Goal: Transaction & Acquisition: Purchase product/service

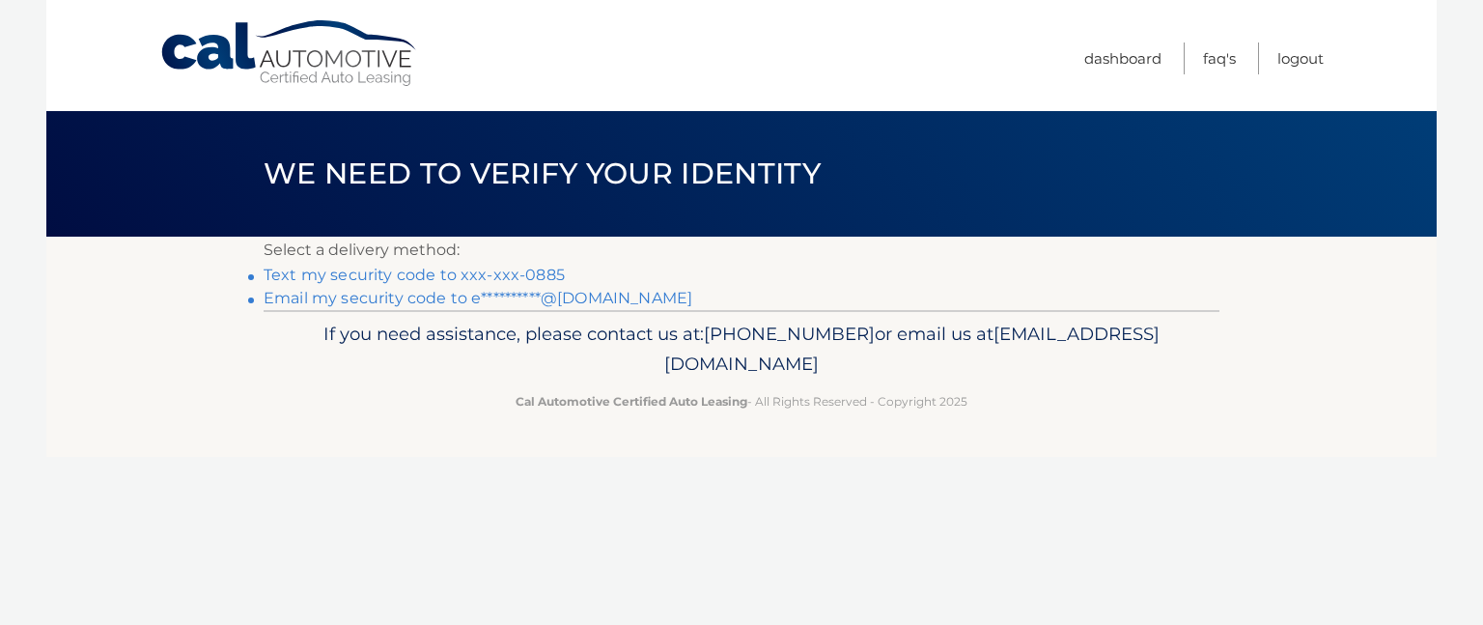
click at [402, 279] on link "Text my security code to xxx-xxx-0885" at bounding box center [414, 275] width 301 height 18
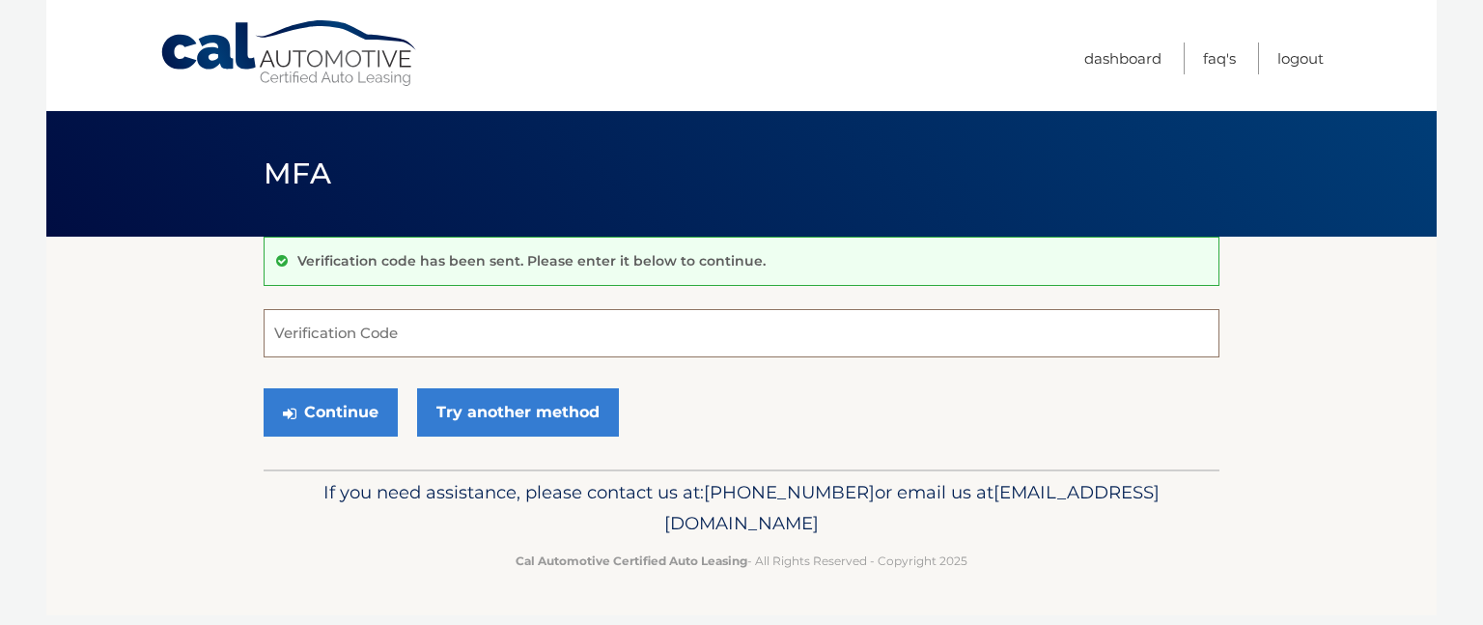
click at [324, 332] on input "Verification Code" at bounding box center [742, 333] width 956 height 48
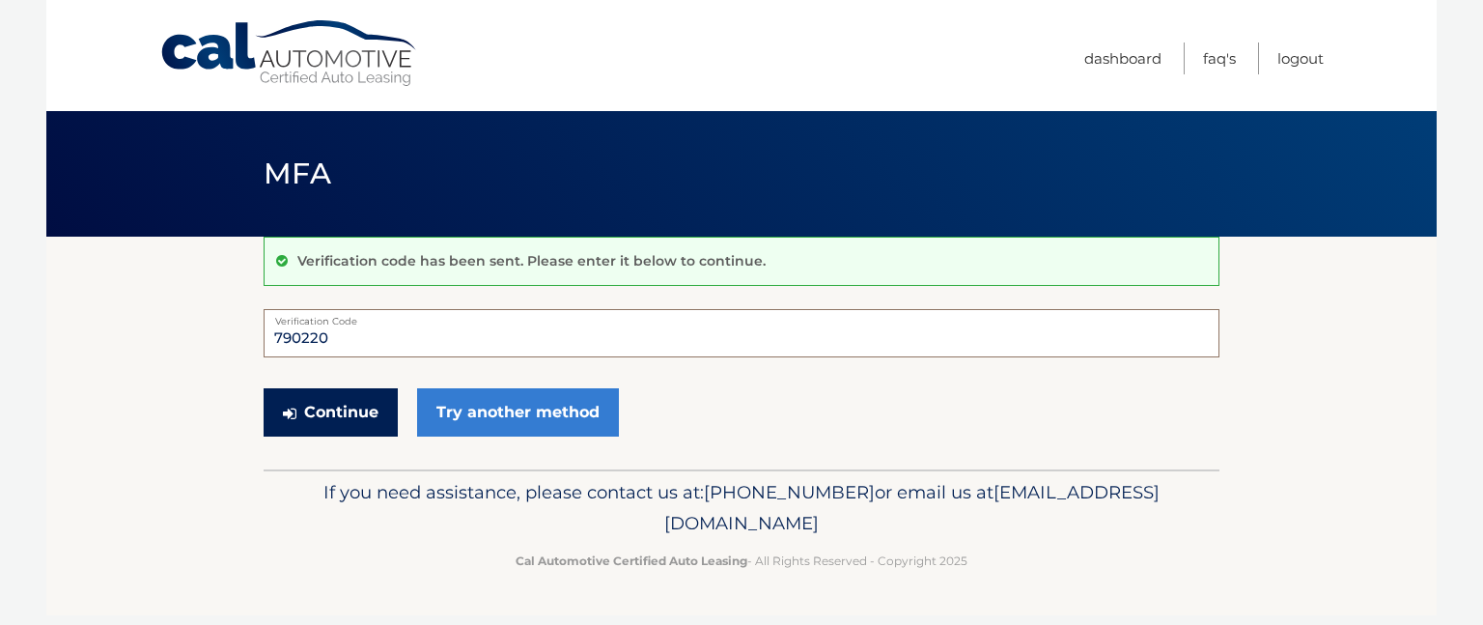
type input "790220"
click at [349, 409] on button "Continue" at bounding box center [331, 412] width 134 height 48
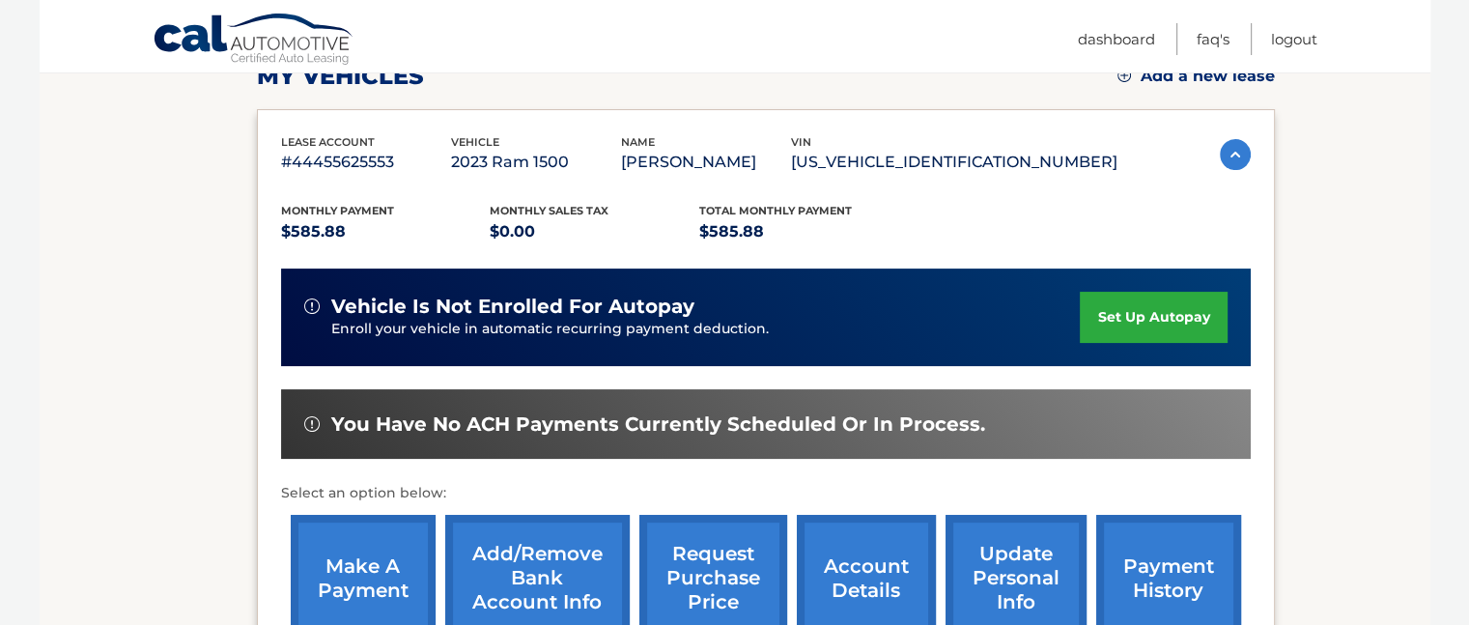
scroll to position [483, 0]
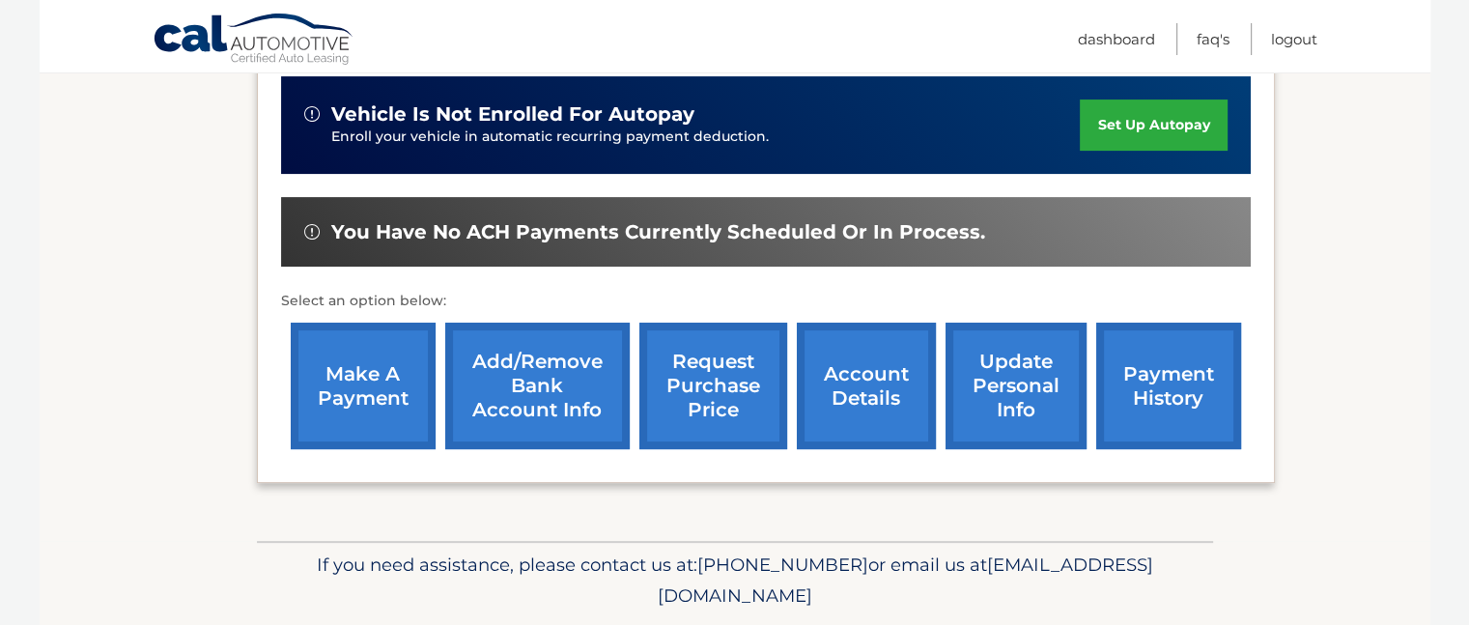
click at [336, 376] on link "make a payment" at bounding box center [363, 385] width 145 height 126
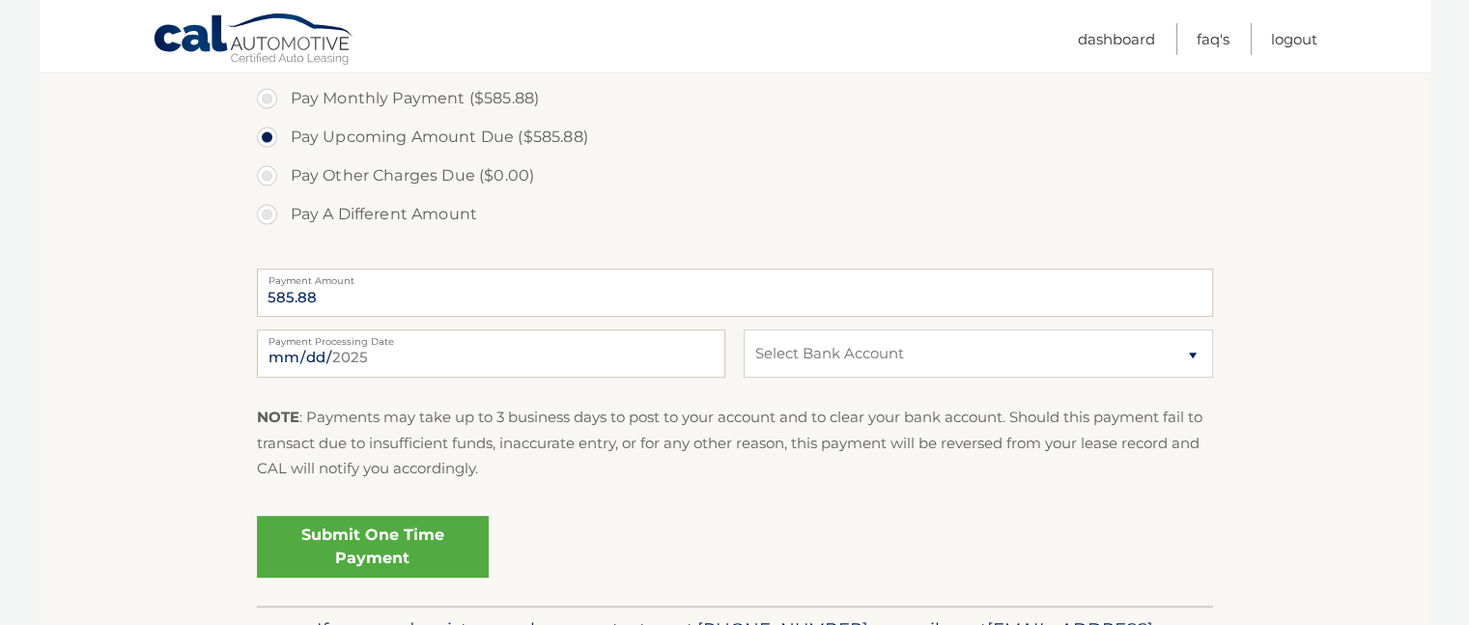
scroll to position [676, 0]
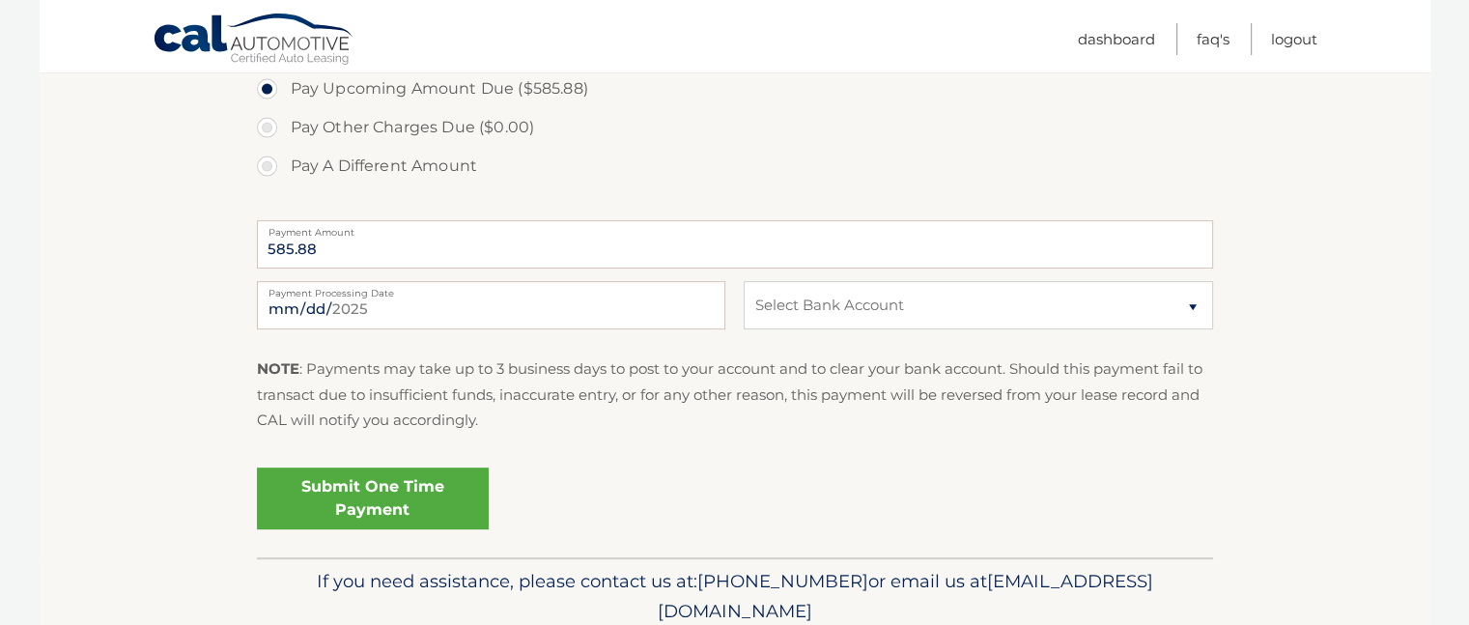
click at [375, 506] on link "Submit One Time Payment" at bounding box center [373, 498] width 232 height 62
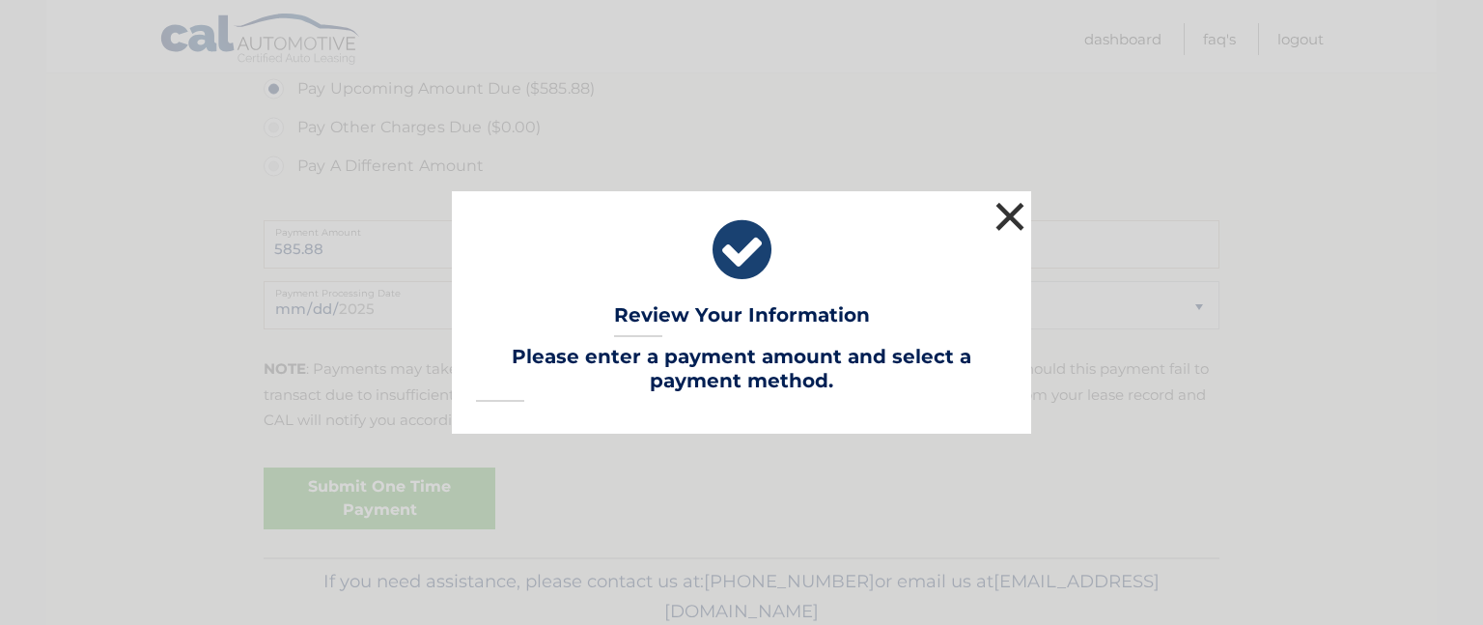
click at [1015, 213] on button "×" at bounding box center [1010, 216] width 39 height 39
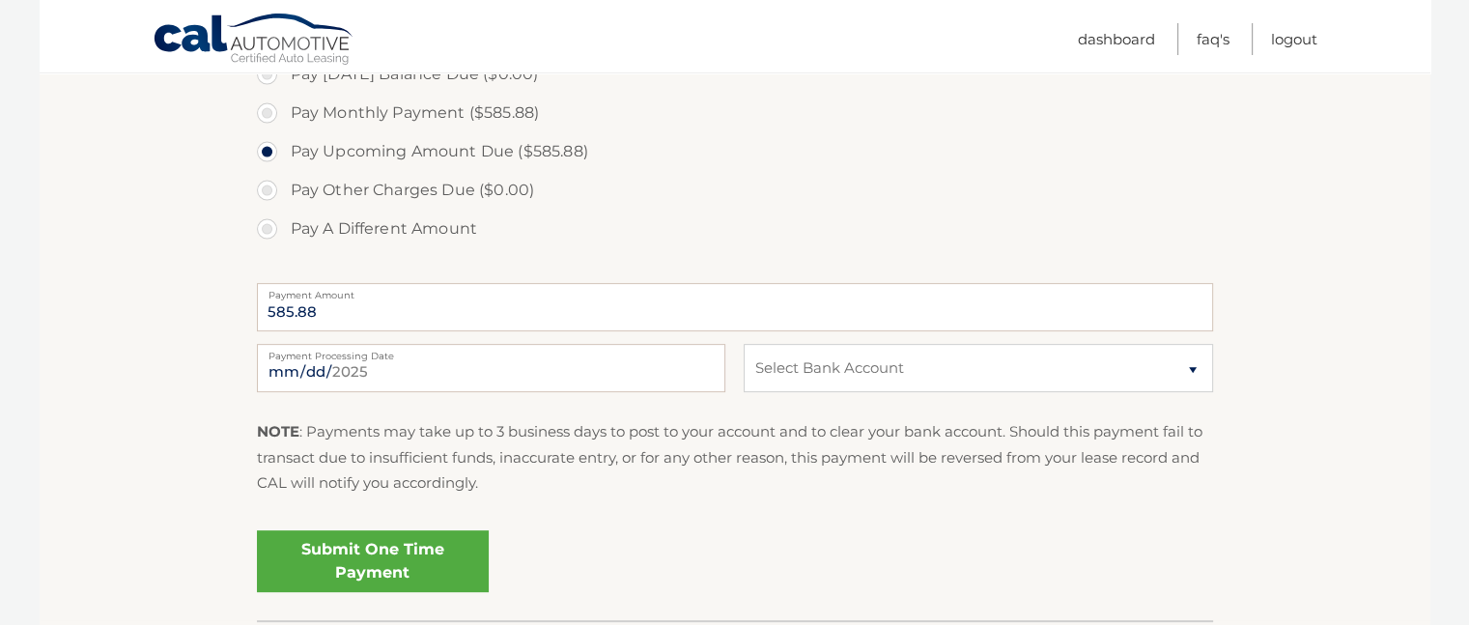
scroll to position [579, 0]
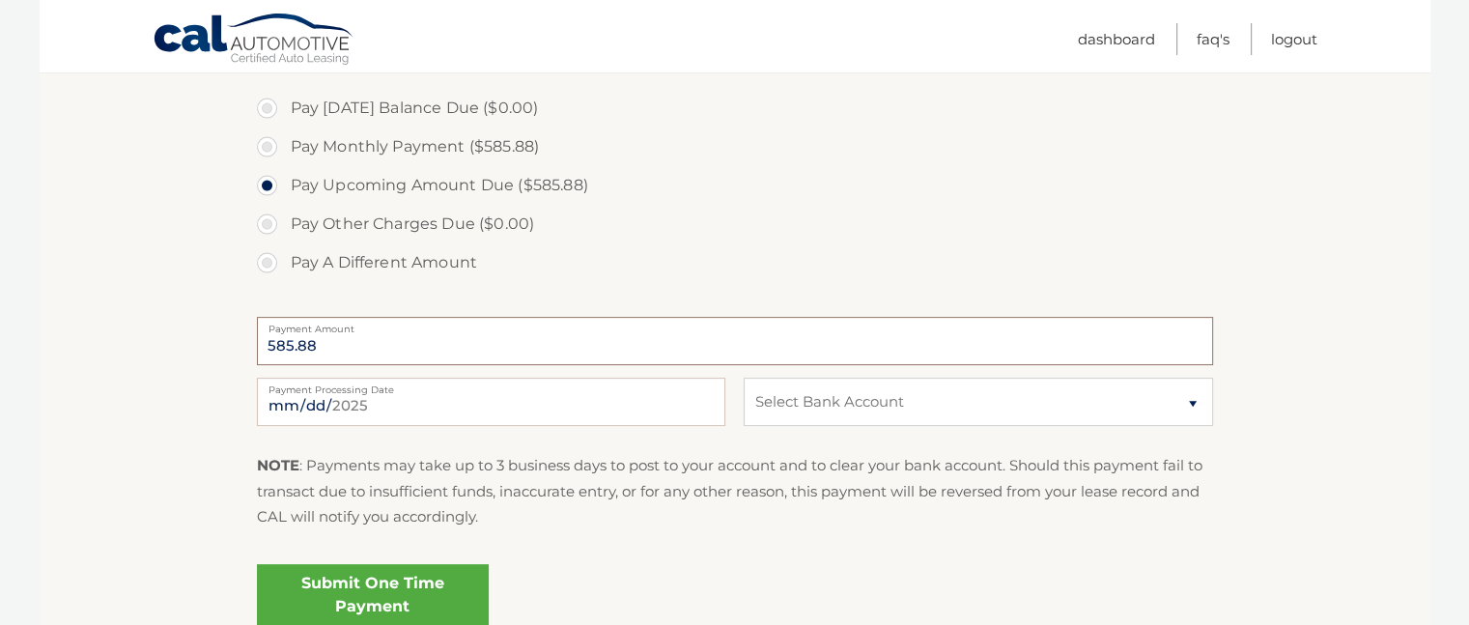
click at [594, 335] on input "585.88" at bounding box center [735, 341] width 956 height 48
click at [276, 149] on label "Pay Monthly Payment ($585.88)" at bounding box center [735, 146] width 956 height 39
click at [276, 149] on input "Pay Monthly Payment ($585.88)" at bounding box center [274, 142] width 19 height 31
radio input "true"
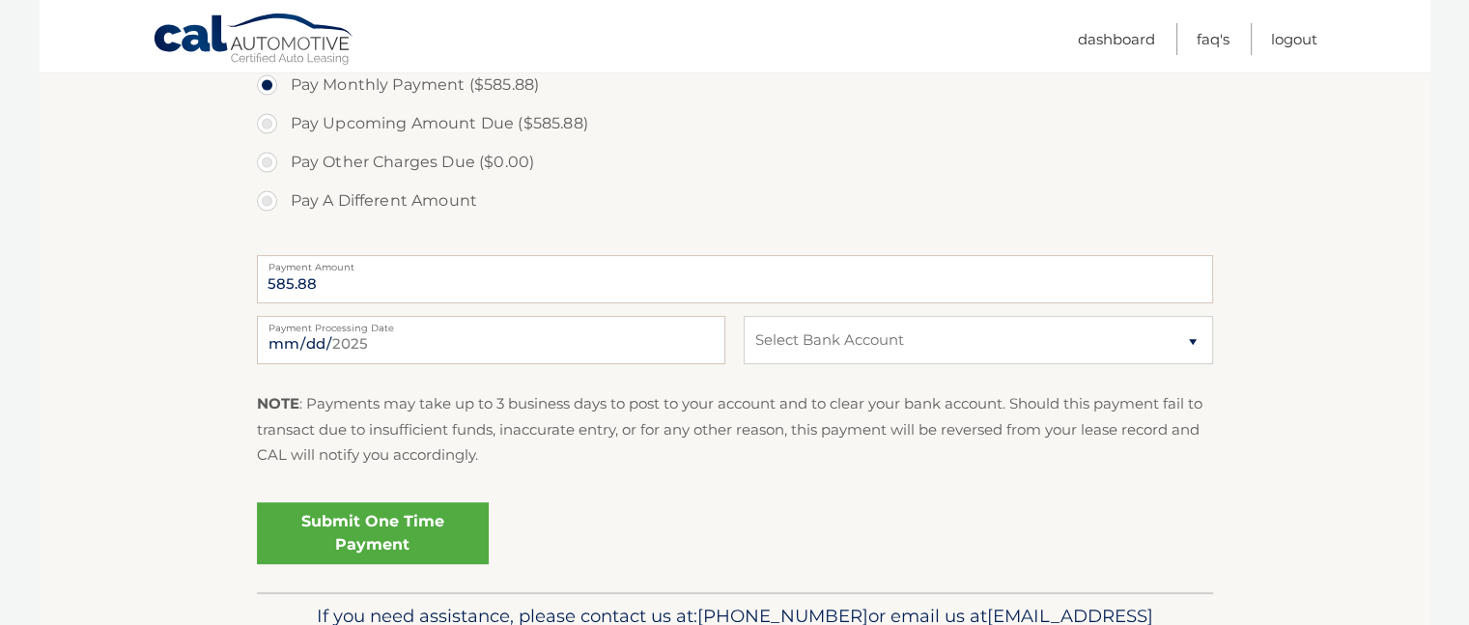
scroll to position [676, 0]
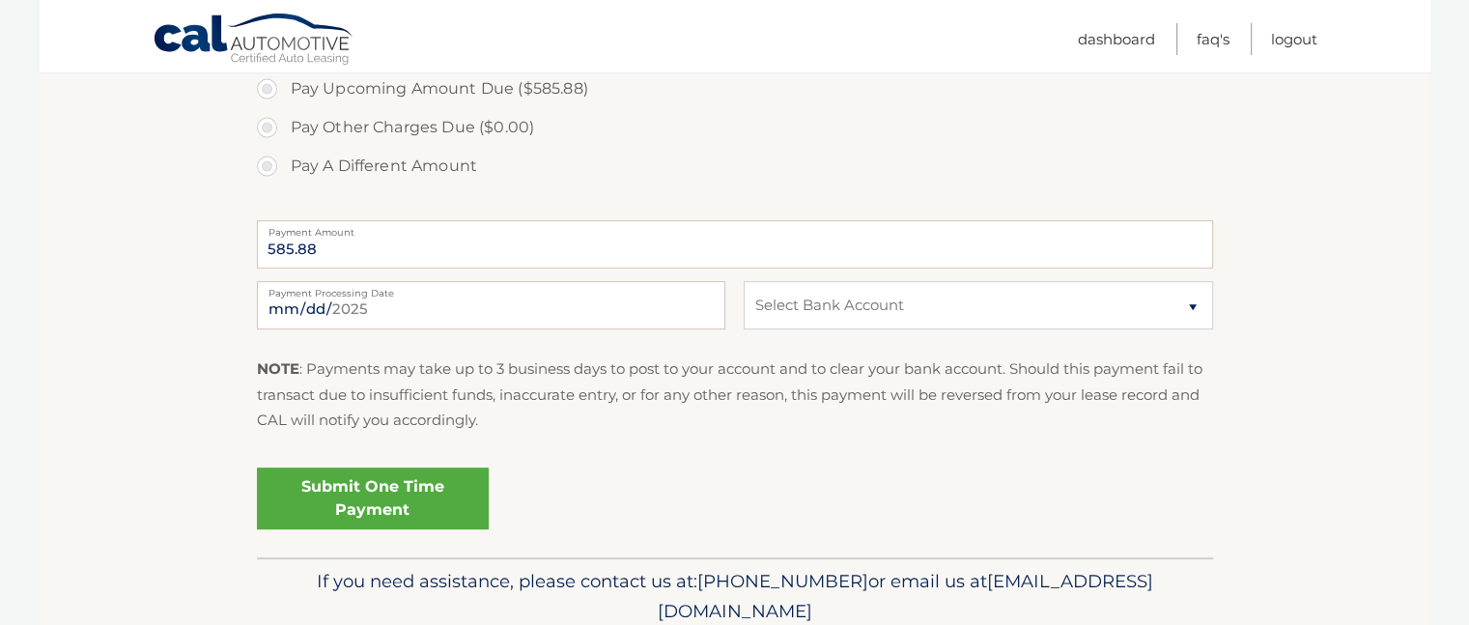
click at [375, 492] on link "Submit One Time Payment" at bounding box center [373, 498] width 232 height 62
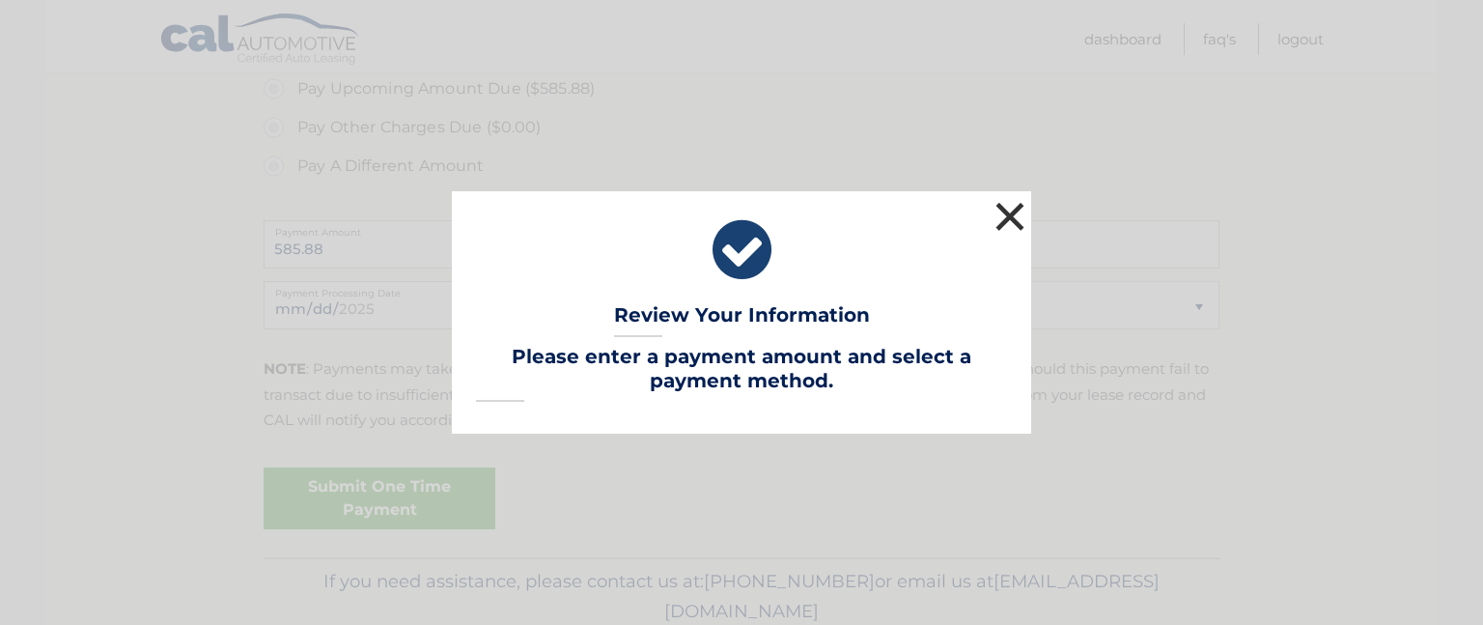
click at [1012, 219] on button "×" at bounding box center [1010, 216] width 39 height 39
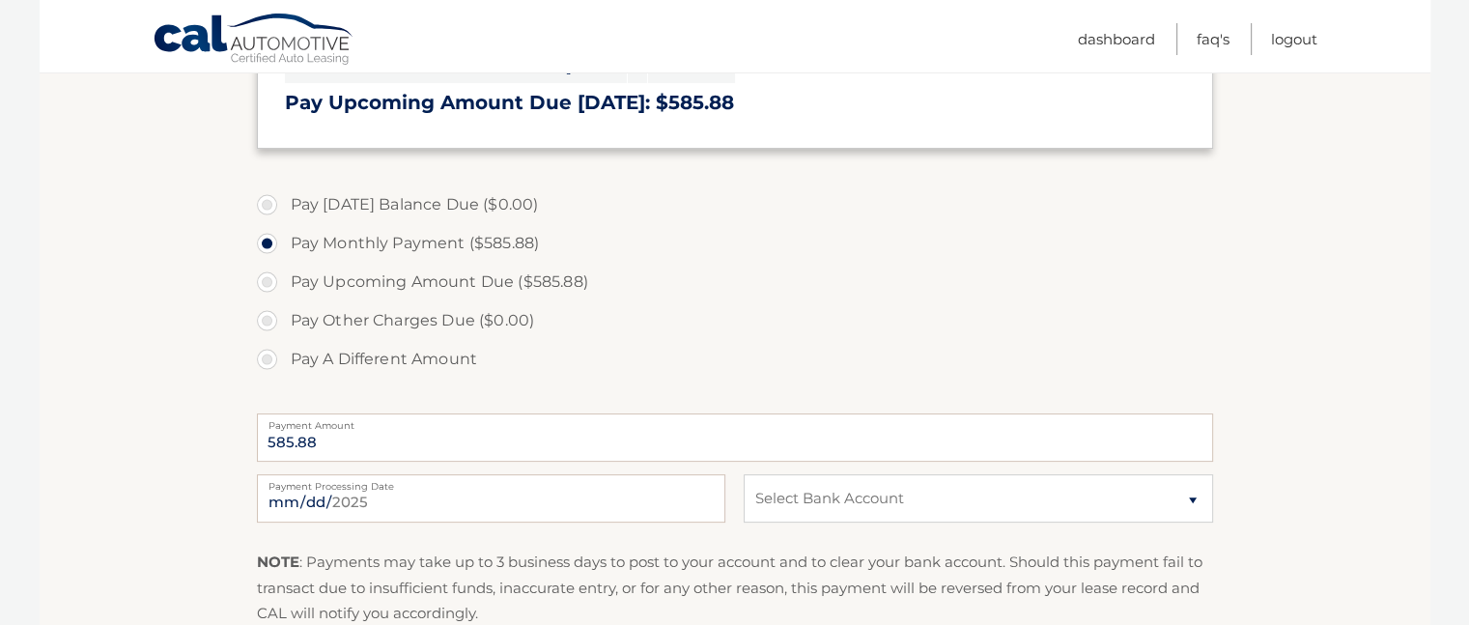
scroll to position [579, 0]
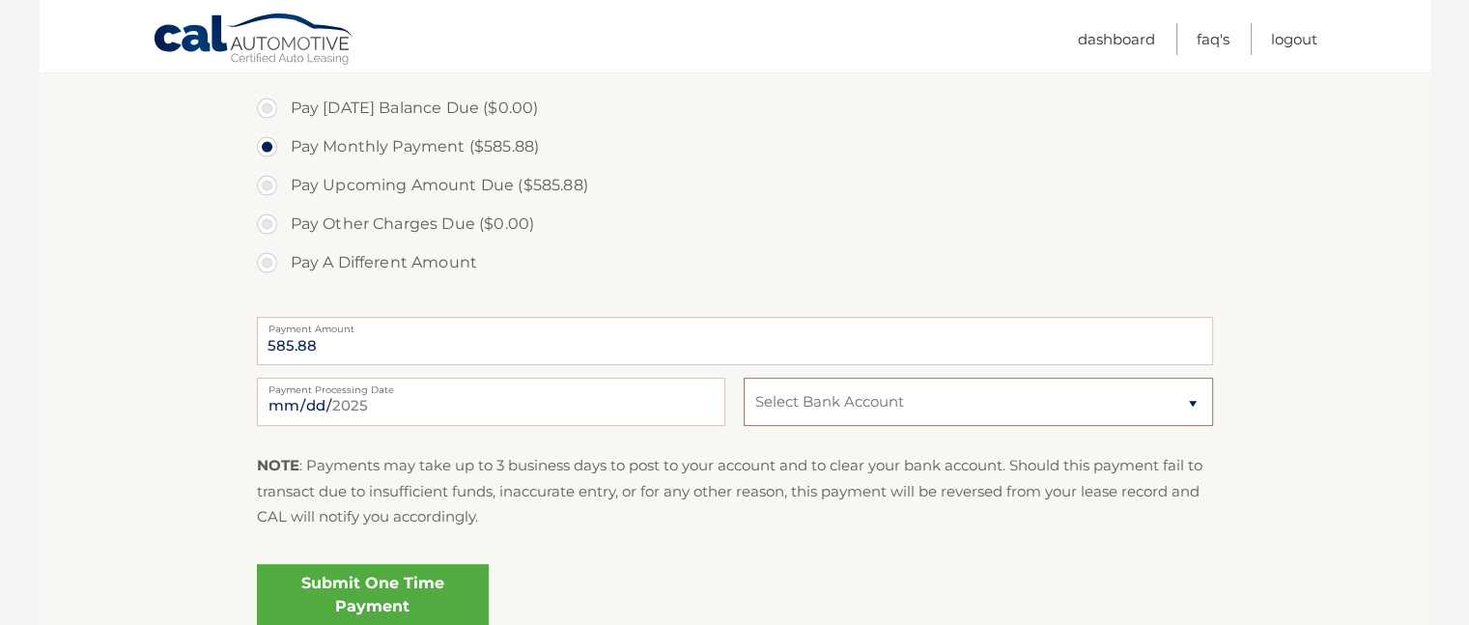
click at [1190, 398] on select "Select Bank Account Checking UMB, NA *****4267 Checking VALLEY NATIONAL BANK **…" at bounding box center [977, 402] width 468 height 48
select select "NGJlNTBhODMtMzFlOC00ODhmLTg2ODAtZWQxYWU5ODcyMDc2"
click at [743, 378] on select "Select Bank Account Checking UMB, NA *****4267 Checking VALLEY NATIONAL BANK **…" at bounding box center [977, 402] width 468 height 48
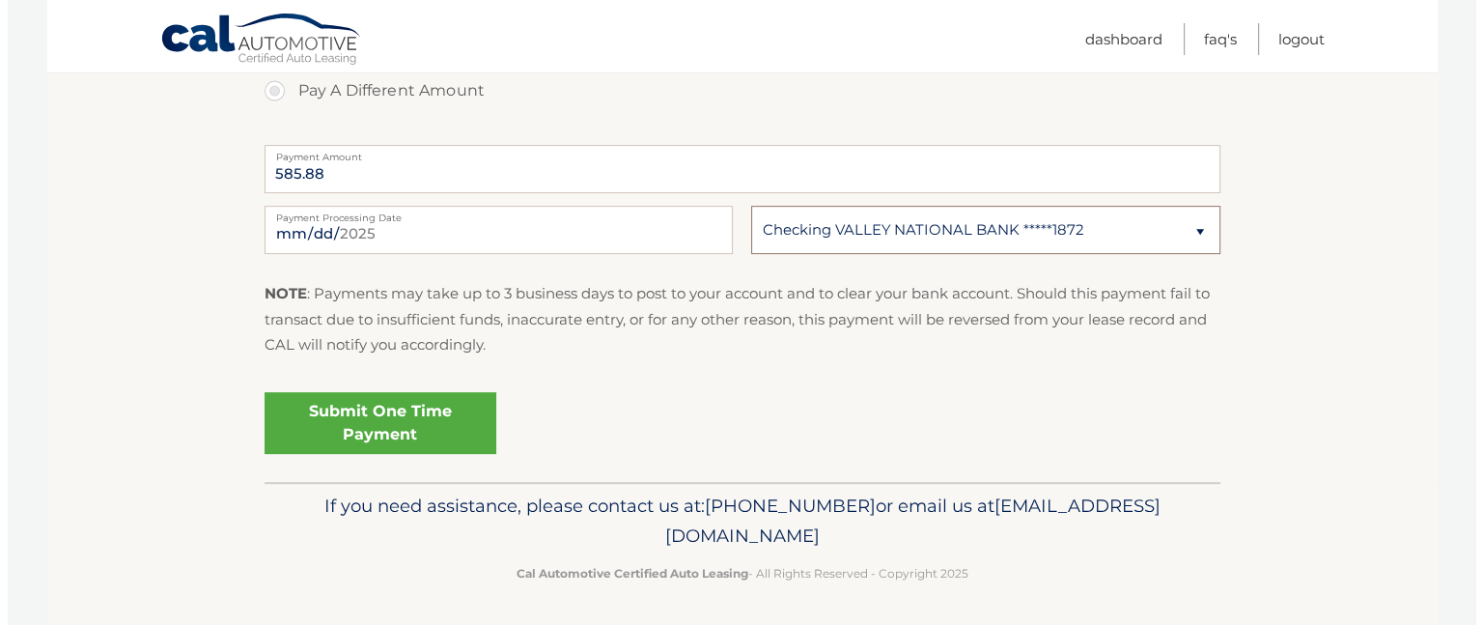
scroll to position [753, 0]
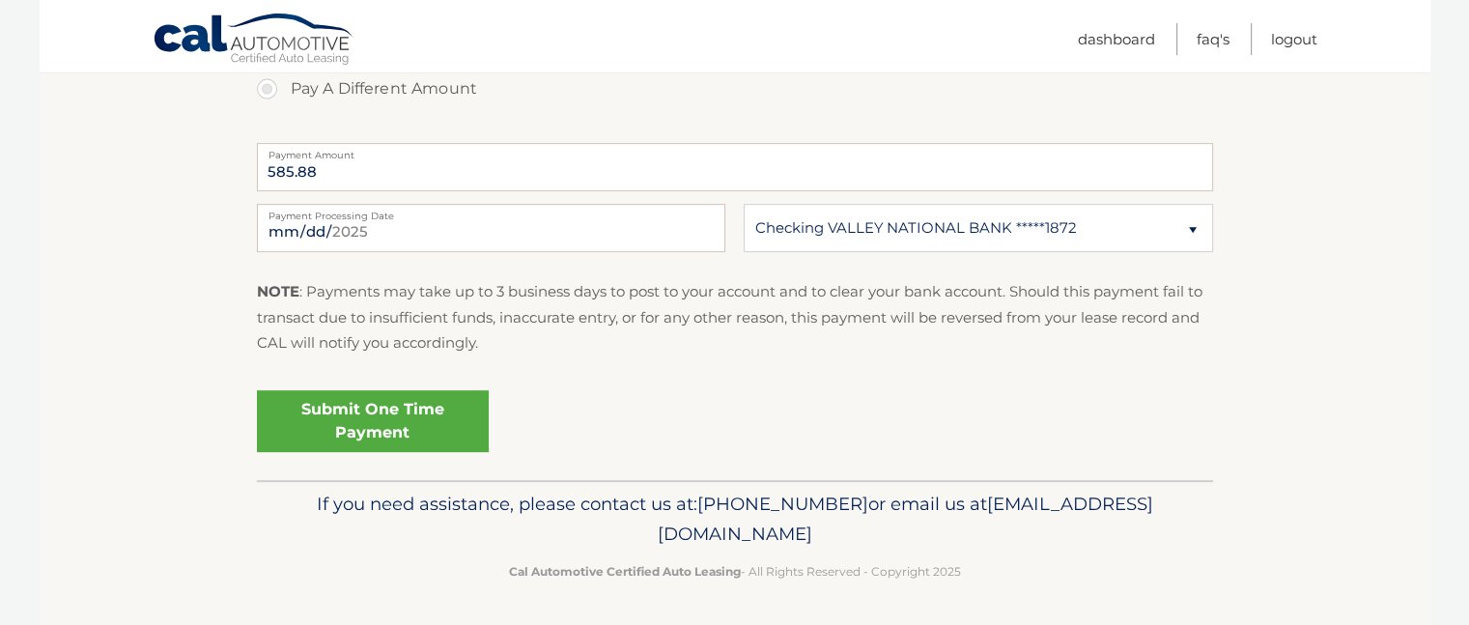
click at [391, 413] on link "Submit One Time Payment" at bounding box center [373, 421] width 232 height 62
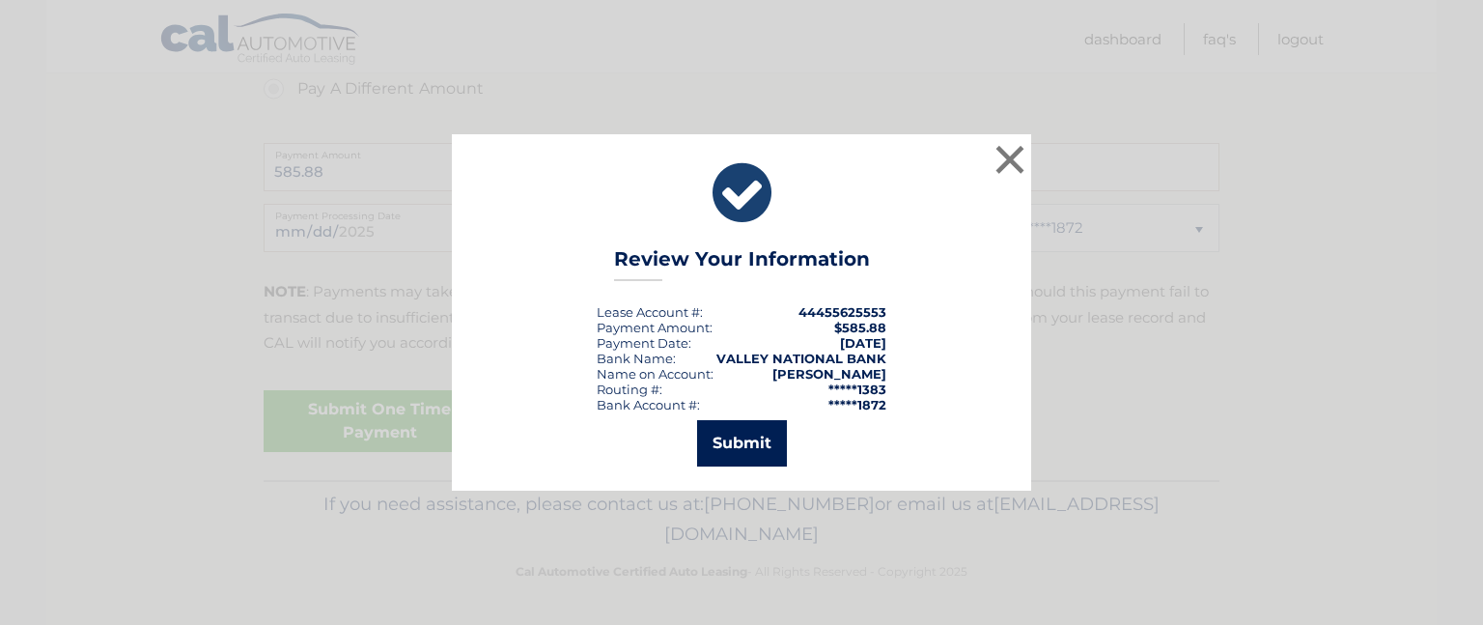
click at [746, 434] on button "Submit" at bounding box center [742, 443] width 90 height 46
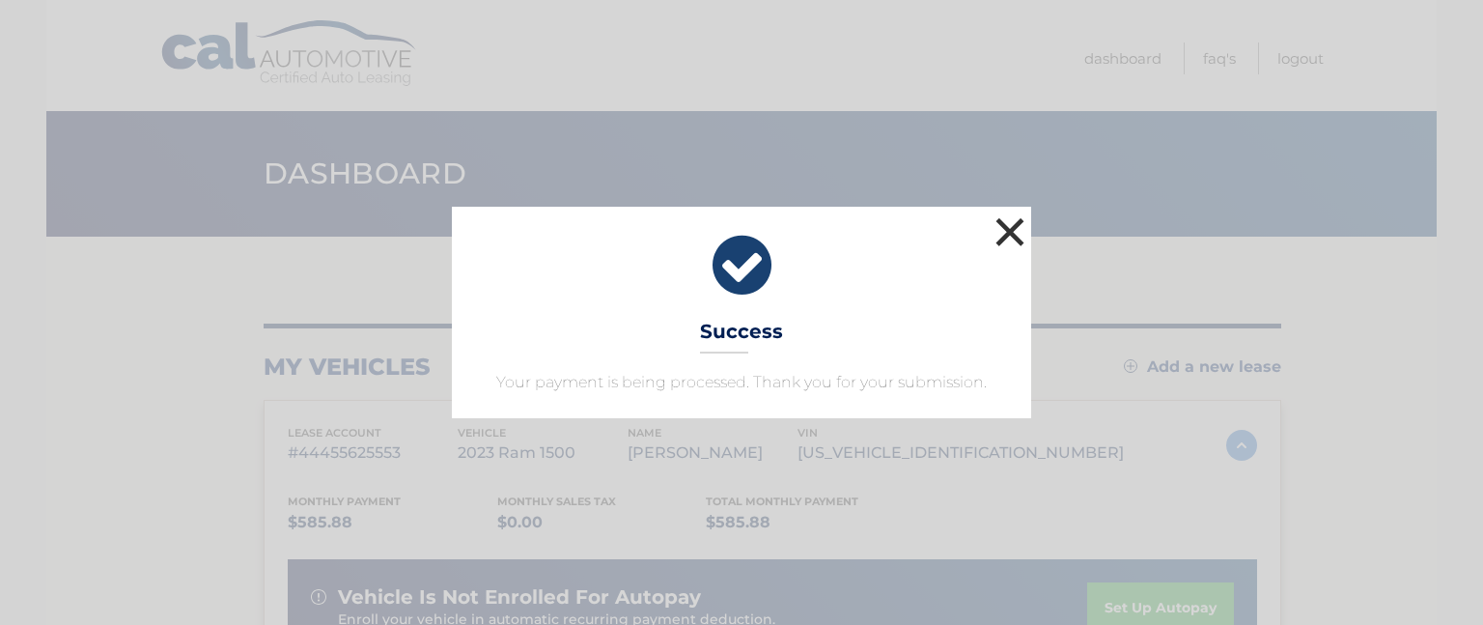
click at [1011, 231] on button "×" at bounding box center [1010, 231] width 39 height 39
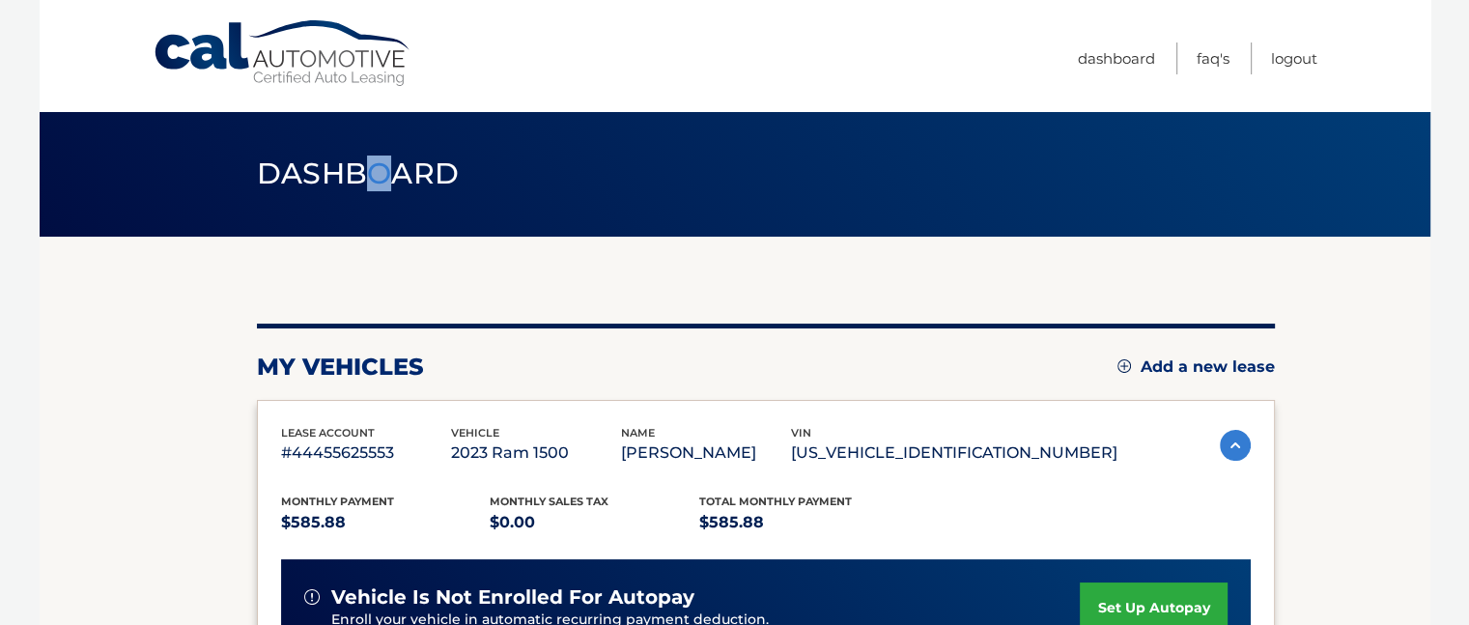
click at [378, 181] on span "Dashboard" at bounding box center [358, 173] width 203 height 36
click at [304, 188] on span "Dashboard" at bounding box center [358, 173] width 203 height 36
